Goal: Task Accomplishment & Management: Use online tool/utility

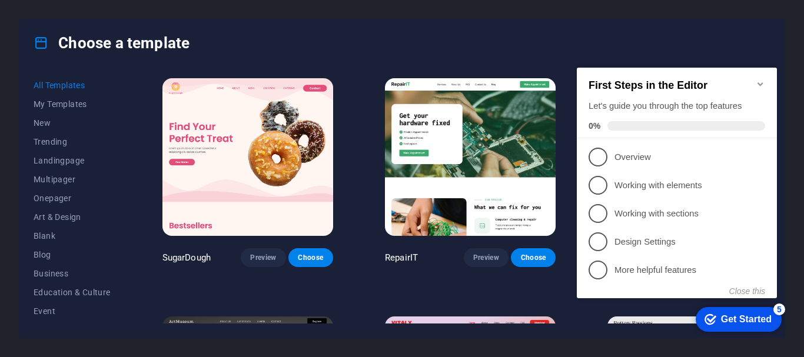
click at [763, 82] on icon "Minimize checklist" at bounding box center [760, 84] width 5 height 4
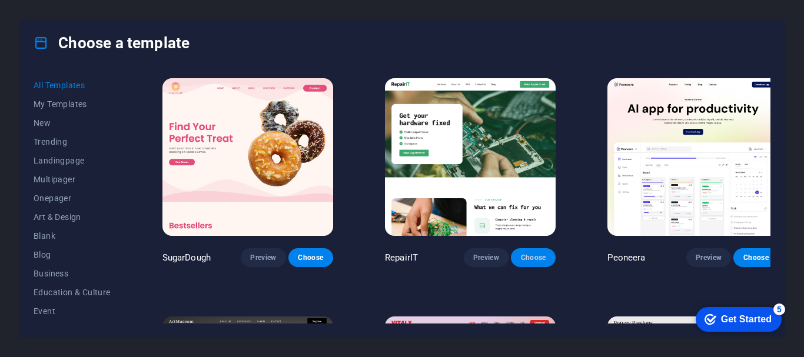
click at [521, 255] on span "Choose" at bounding box center [534, 257] width 26 height 9
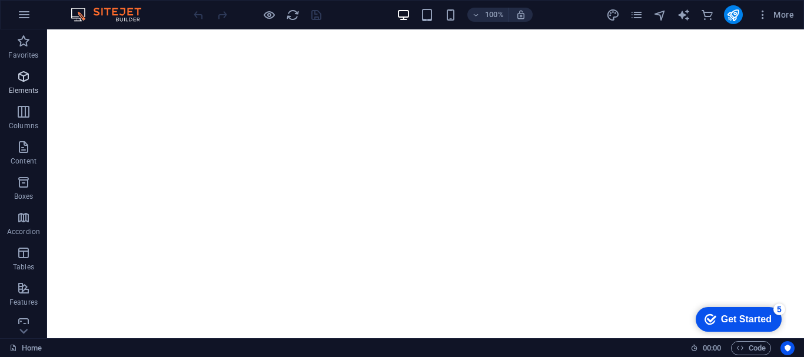
click at [30, 81] on icon "button" at bounding box center [23, 76] width 14 height 14
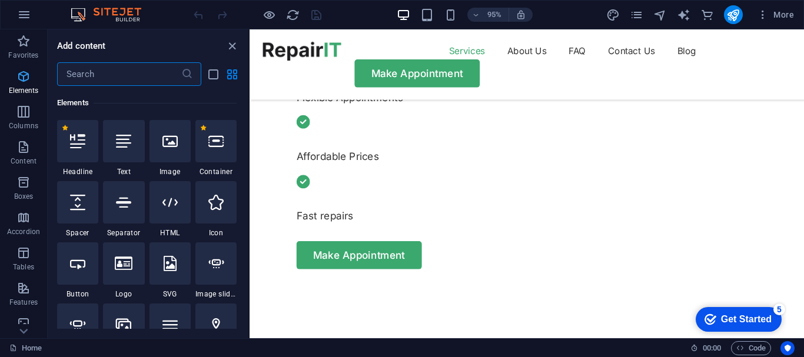
scroll to position [125, 0]
click at [21, 15] on icon "button" at bounding box center [24, 15] width 14 height 14
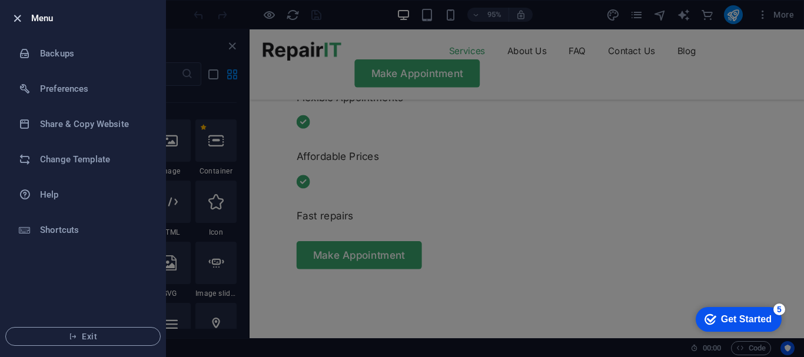
click at [12, 17] on icon "button" at bounding box center [18, 19] width 14 height 14
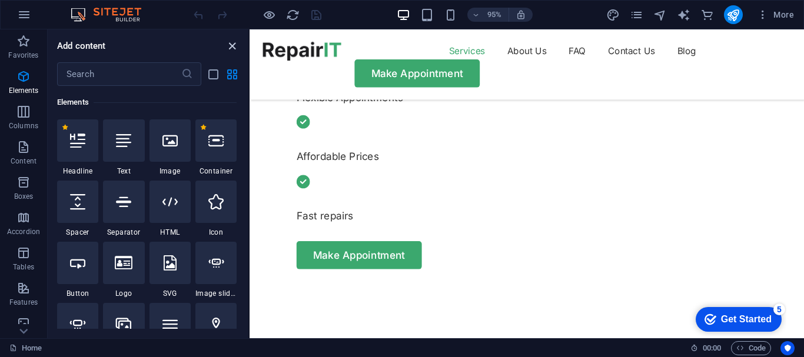
click at [233, 45] on icon "close panel" at bounding box center [233, 46] width 14 height 14
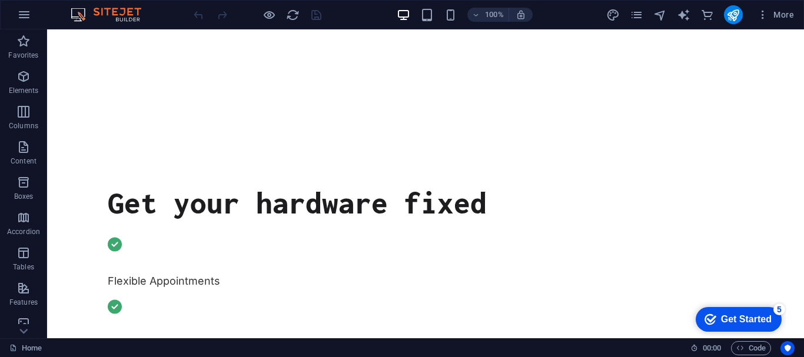
scroll to position [0, 0]
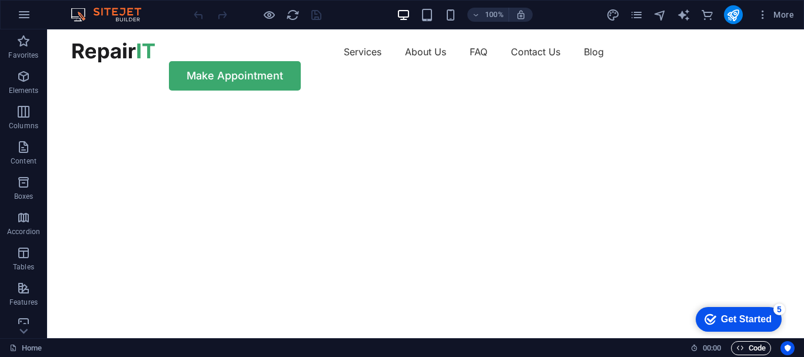
click at [756, 350] on span "Code" at bounding box center [751, 349] width 29 height 14
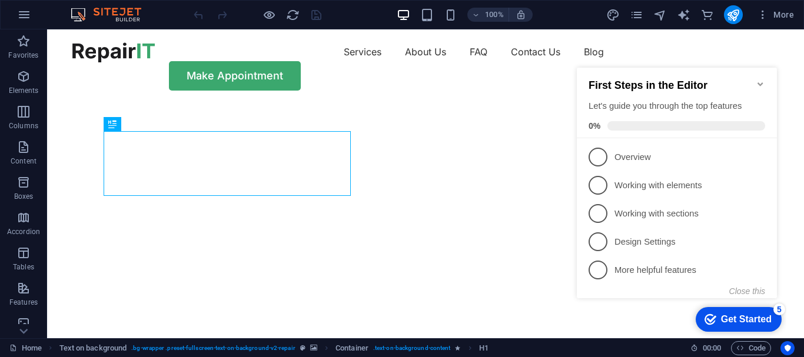
click at [763, 80] on icon "Minimize checklist" at bounding box center [760, 84] width 9 height 9
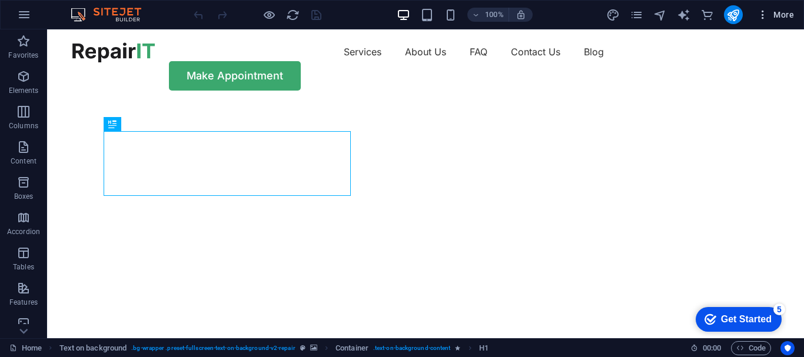
click at [763, 16] on icon "button" at bounding box center [763, 15] width 12 height 12
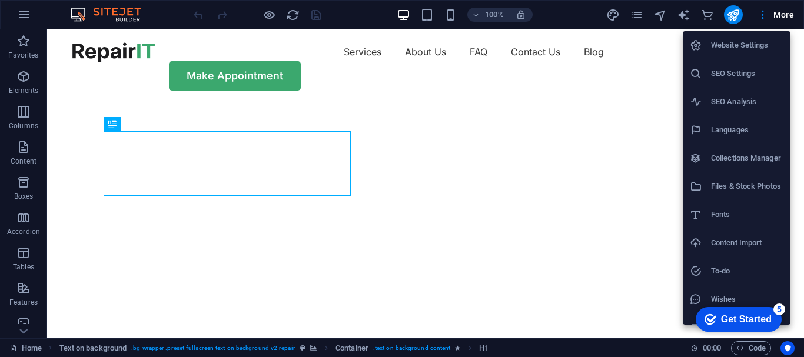
click at [762, 16] on div at bounding box center [402, 178] width 804 height 357
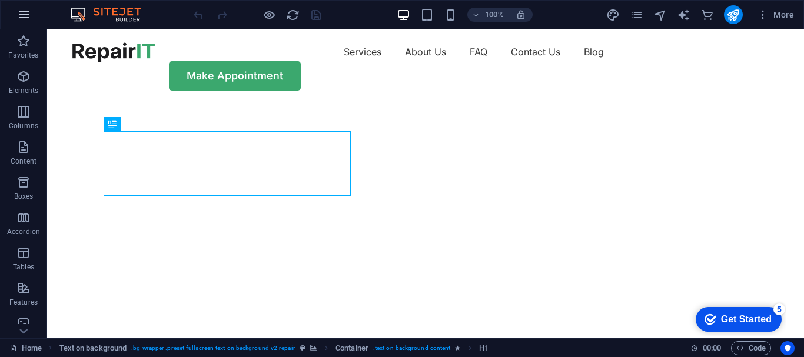
click at [14, 9] on button "button" at bounding box center [24, 15] width 28 height 28
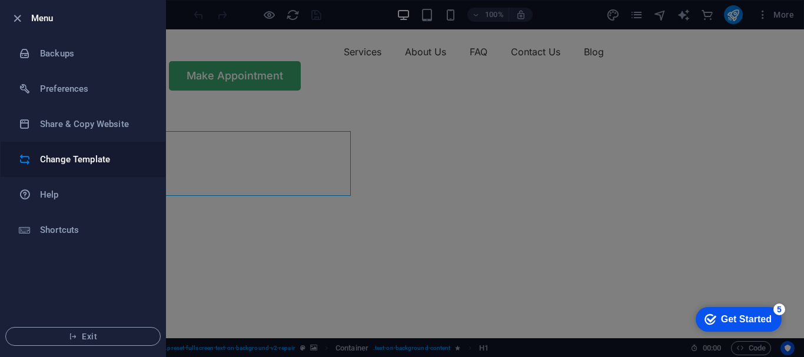
click at [85, 153] on h6 "Change Template" at bounding box center [94, 160] width 109 height 14
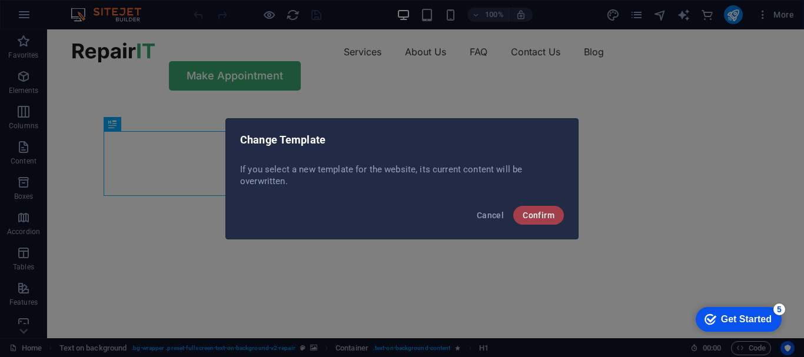
click at [535, 211] on span "Confirm" at bounding box center [539, 215] width 32 height 9
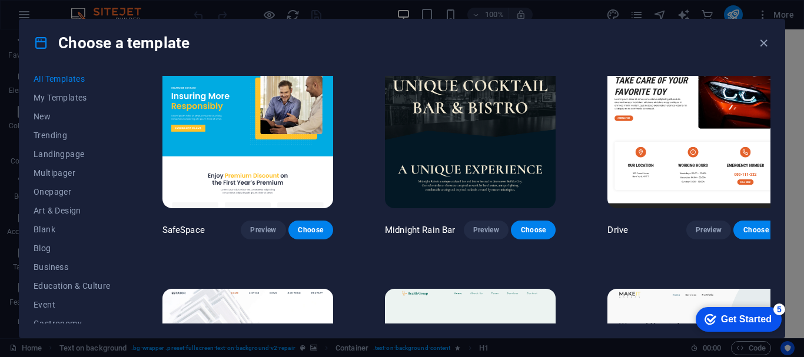
scroll to position [2768, 0]
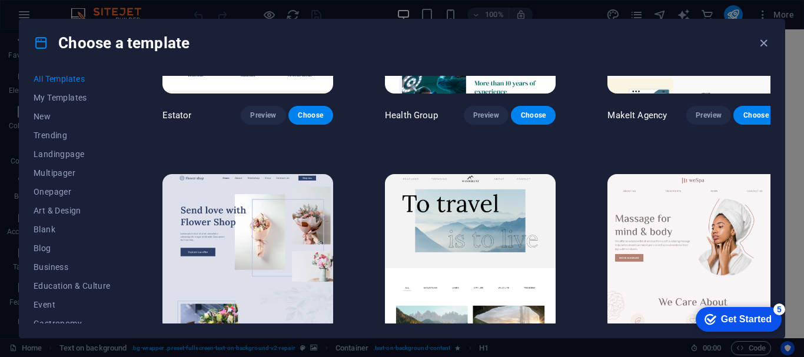
click at [752, 322] on div "Get Started" at bounding box center [746, 319] width 51 height 11
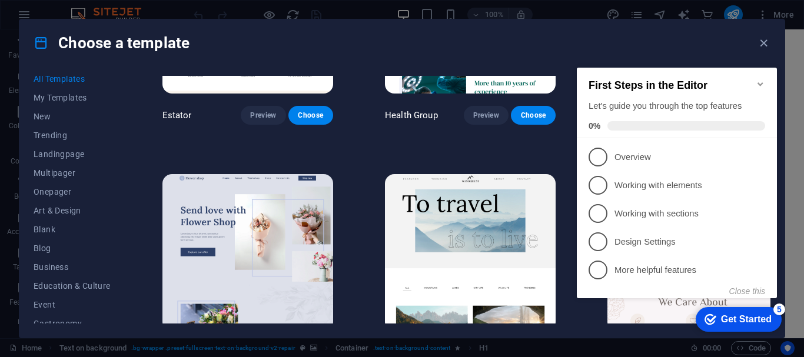
click at [765, 80] on icon "Minimize checklist" at bounding box center [760, 84] width 9 height 9
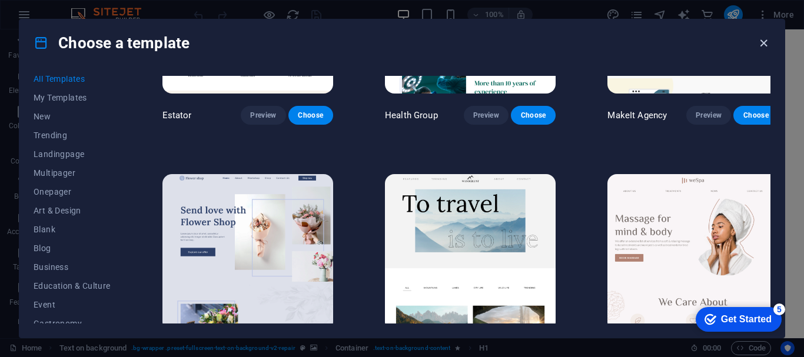
click at [763, 43] on icon "button" at bounding box center [764, 44] width 14 height 14
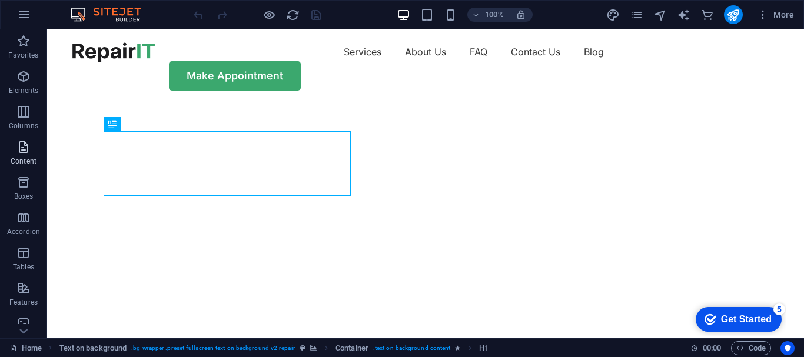
click at [27, 151] on icon "button" at bounding box center [23, 147] width 14 height 14
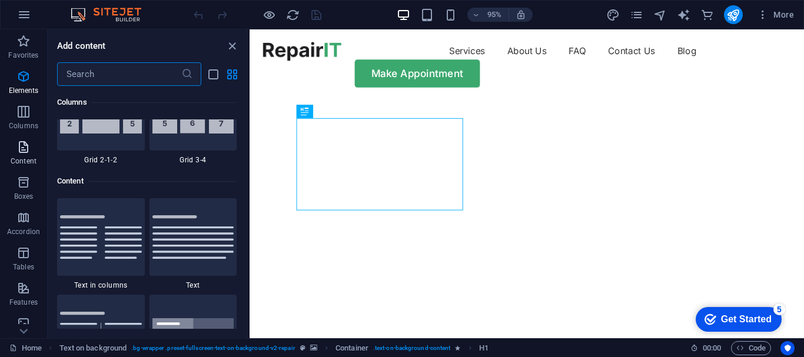
scroll to position [2061, 0]
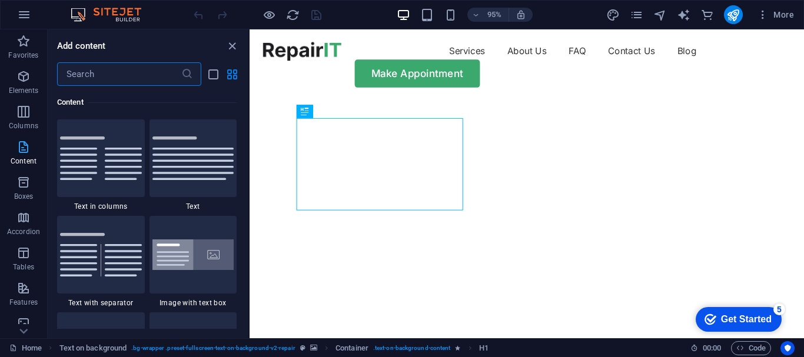
click at [22, 153] on icon "button" at bounding box center [23, 147] width 14 height 14
